Goal: Transaction & Acquisition: Purchase product/service

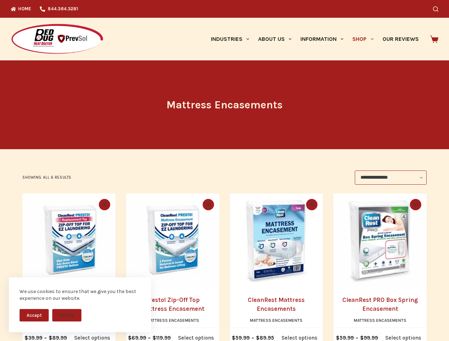
click at [224, 171] on div "**********" at bounding box center [224, 178] width 404 height 14
click at [34, 315] on button "Accept" at bounding box center [34, 315] width 29 height 12
click at [67, 315] on button "Decline" at bounding box center [66, 315] width 29 height 12
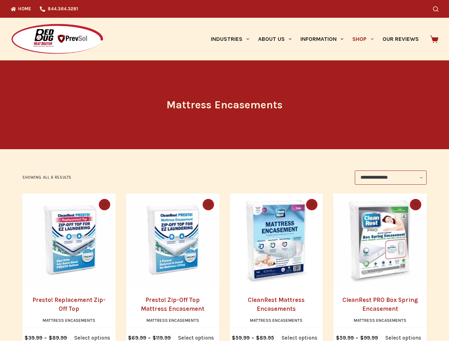
click at [438, 9] on icon "Search" at bounding box center [435, 8] width 5 height 5
click at [233, 39] on link "Industries" at bounding box center [229, 39] width 47 height 43
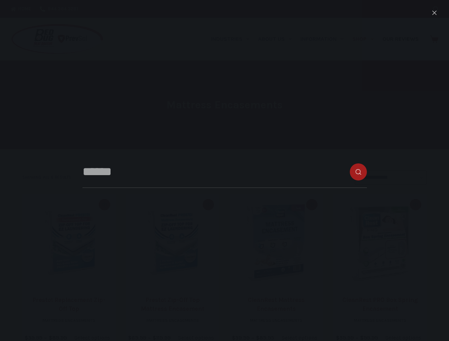
click at [278, 39] on link "About Us" at bounding box center [275, 39] width 42 height 43
click at [325, 39] on link "Information" at bounding box center [322, 39] width 52 height 43
click at [366, 39] on link "Shop" at bounding box center [363, 39] width 30 height 43
click at [103, 205] on icon "Quick view toggle" at bounding box center [104, 205] width 5 height 4
click at [208, 205] on icon "Quick view toggle" at bounding box center [208, 205] width 5 height 4
